Goal: Navigation & Orientation: Go to known website

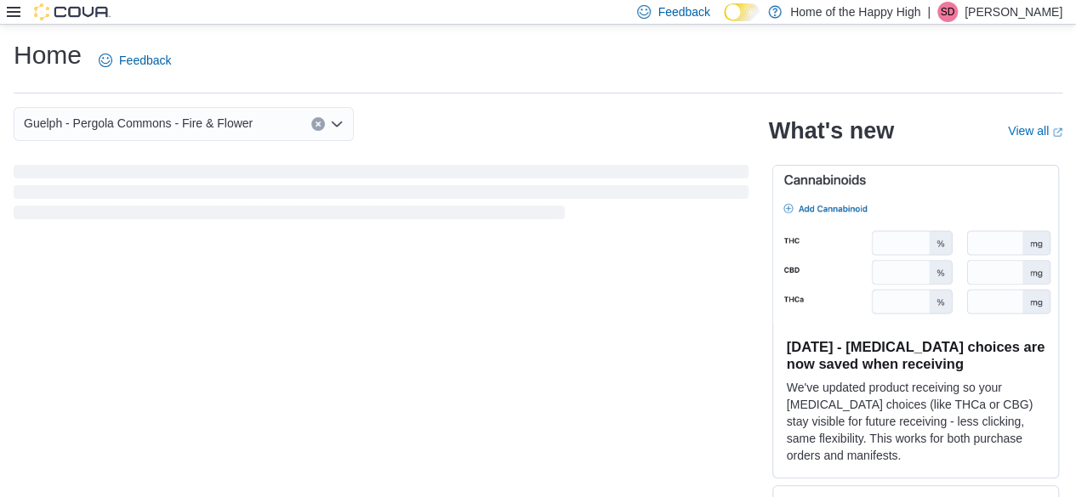
click at [1023, 16] on p "[PERSON_NAME]" at bounding box center [1013, 12] width 98 height 20
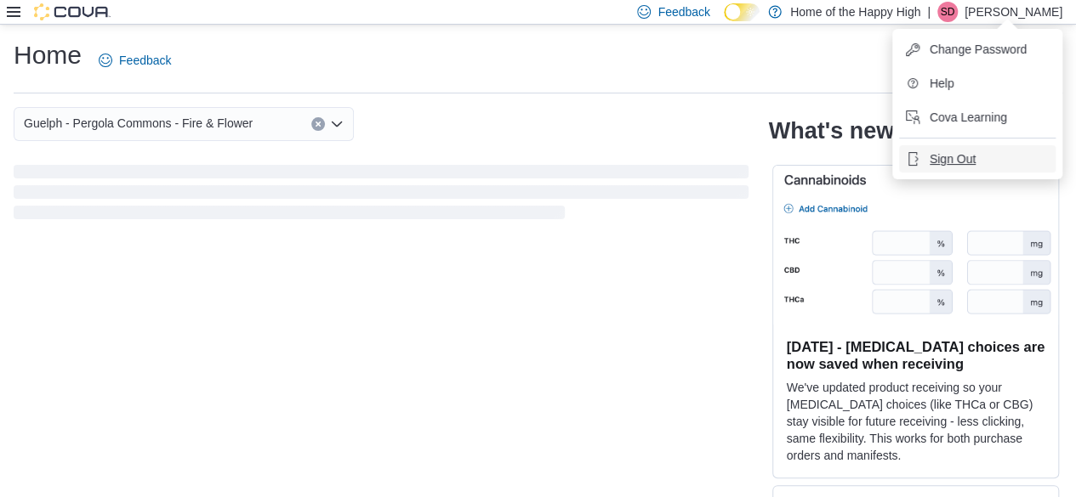
click at [964, 161] on span "Sign Out" at bounding box center [952, 158] width 46 height 17
